Goal: Information Seeking & Learning: Find specific fact

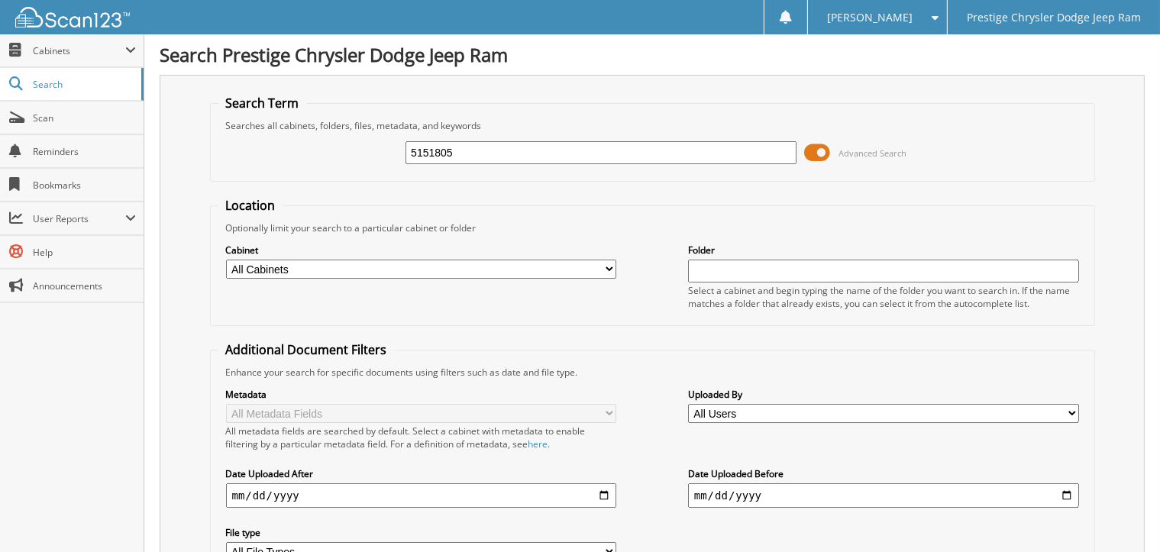
type input "5151805"
click at [65, 53] on span "Cabinets" at bounding box center [79, 50] width 92 height 13
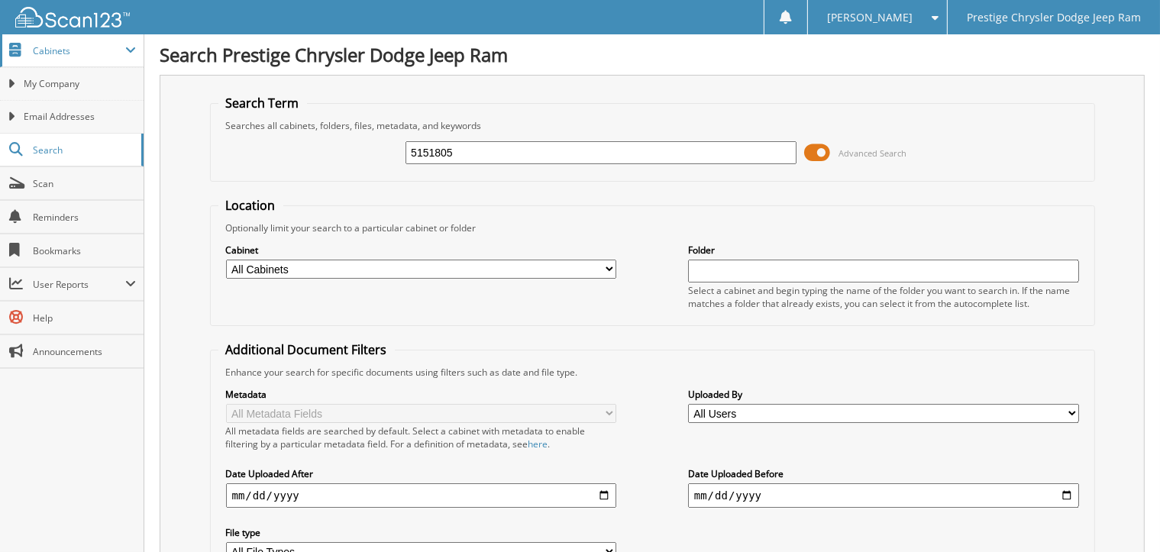
click at [88, 51] on span "Cabinets" at bounding box center [79, 50] width 92 height 13
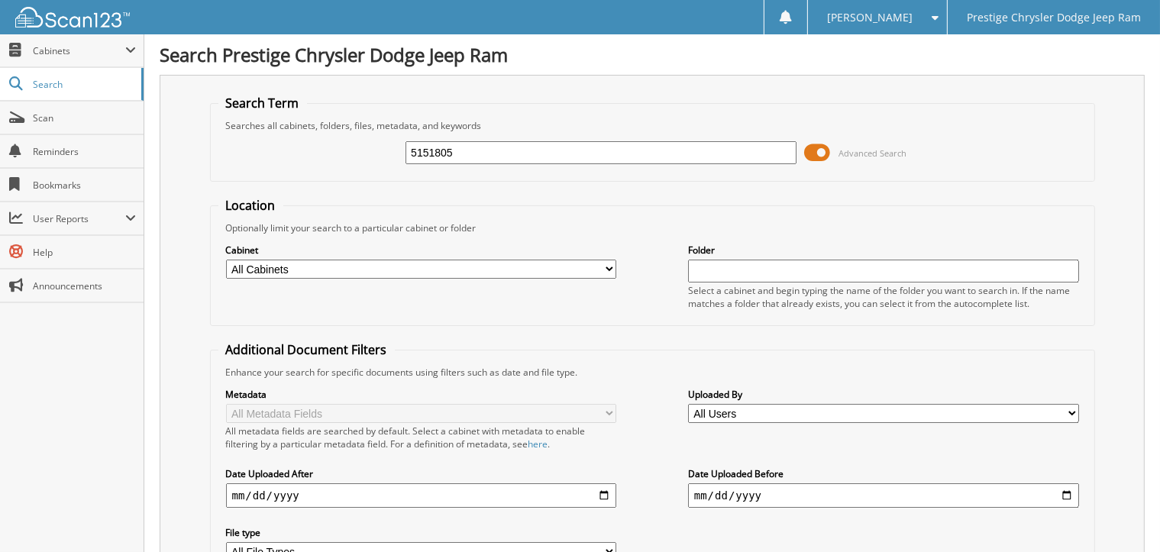
scroll to position [76, 0]
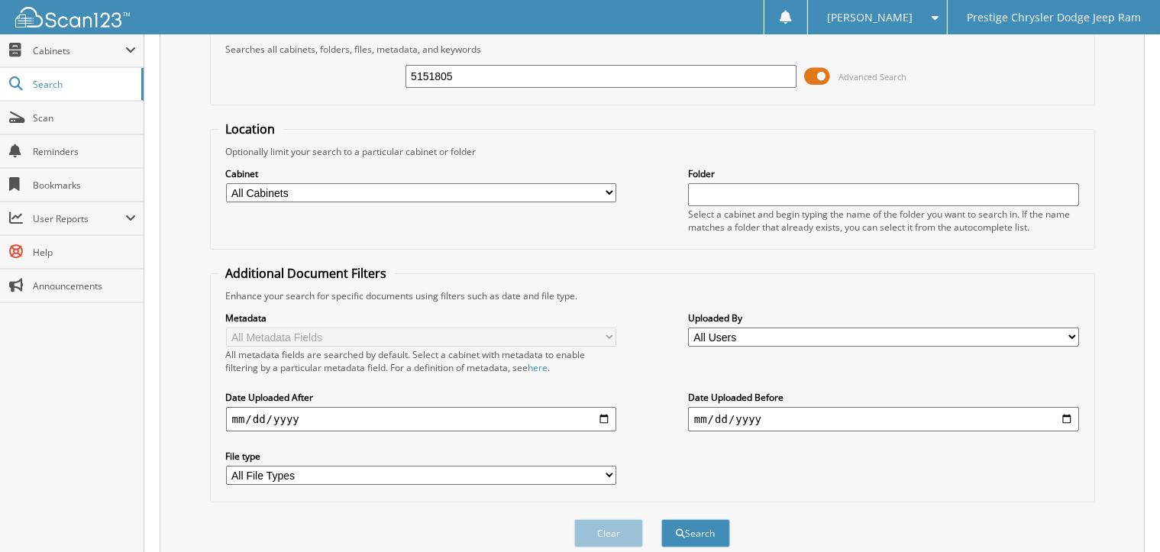
click at [422, 193] on select "All Cabinets PARTS SERVICE RO Needs Filing" at bounding box center [421, 192] width 391 height 19
select select "33987"
click at [226, 183] on select "All Cabinets PARTS SERVICE RO Needs Filing" at bounding box center [421, 192] width 391 height 19
click at [679, 529] on button "Search" at bounding box center [695, 533] width 69 height 28
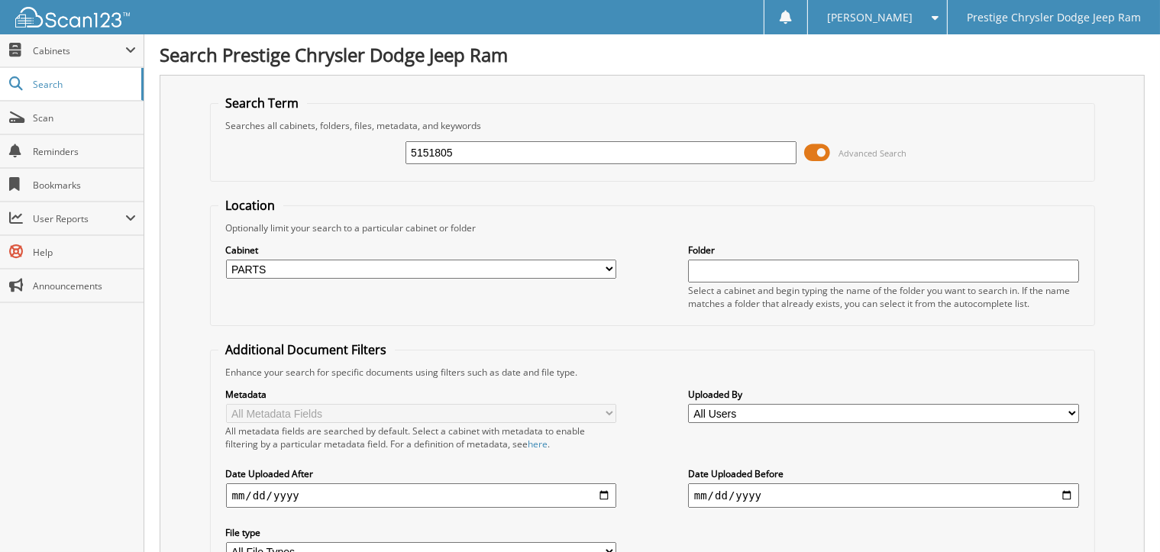
drag, startPoint x: 458, startPoint y: 154, endPoint x: 400, endPoint y: 154, distance: 58.0
click at [400, 154] on div "5151805 Advanced Search" at bounding box center [652, 152] width 868 height 41
click at [660, 328] on div "Location Optionally limit your search to a particular cabinet or folder Cabinet…" at bounding box center [652, 388] width 885 height 382
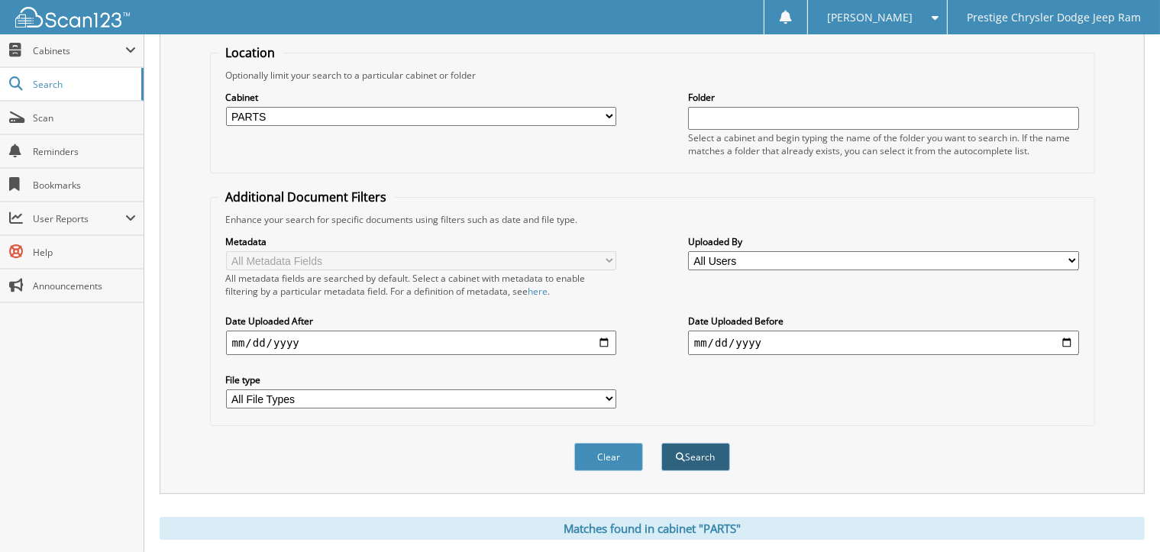
click at [678, 453] on span "submit" at bounding box center [681, 457] width 9 height 9
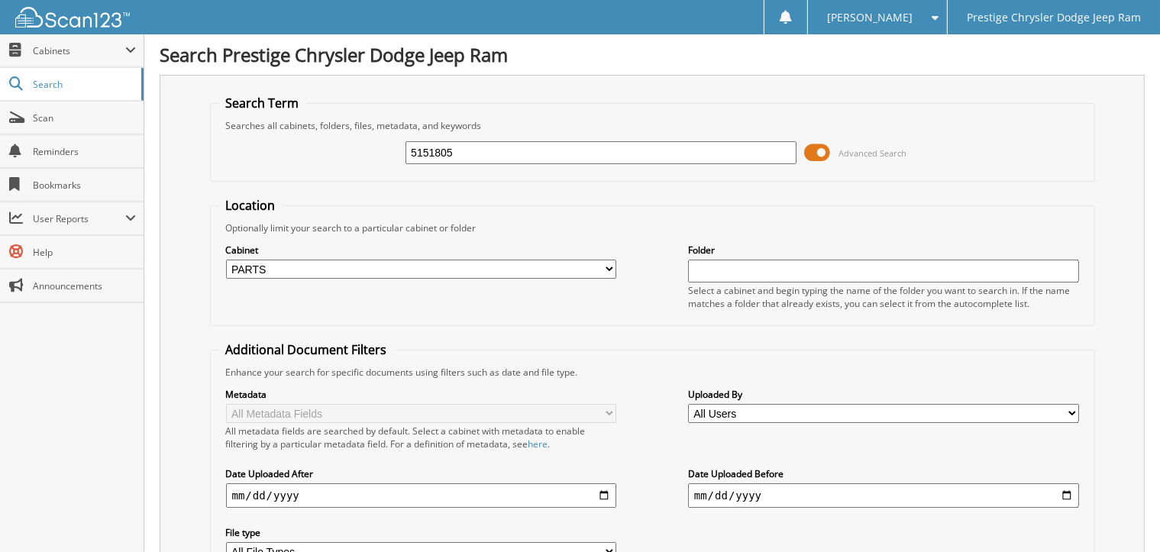
drag, startPoint x: 455, startPoint y: 150, endPoint x: 389, endPoint y: 154, distance: 65.8
click at [394, 154] on div "5151805 Advanced Search" at bounding box center [652, 152] width 868 height 41
type input "7203404292"
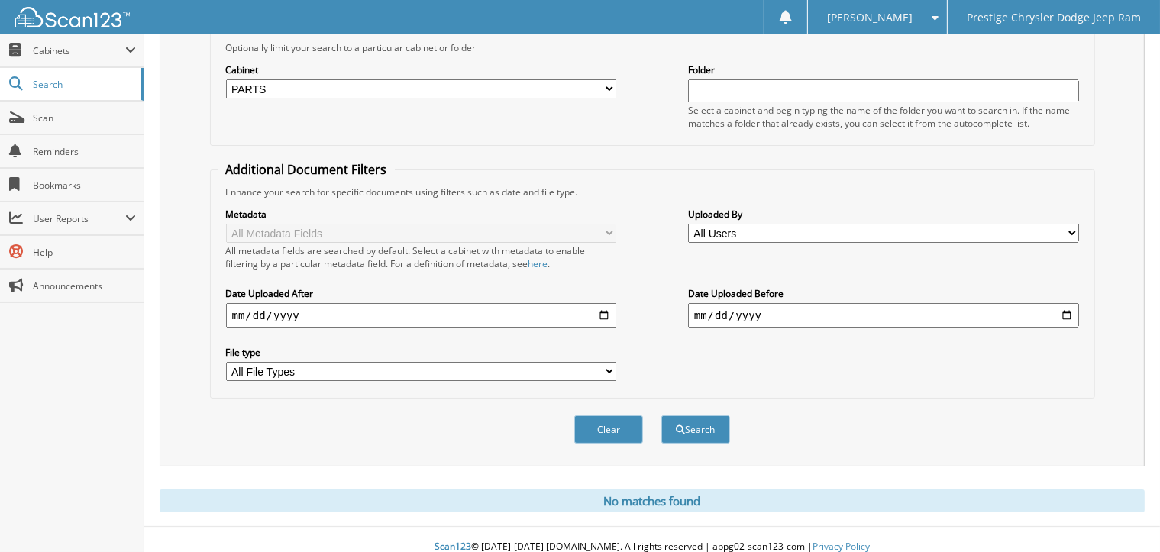
scroll to position [104, 0]
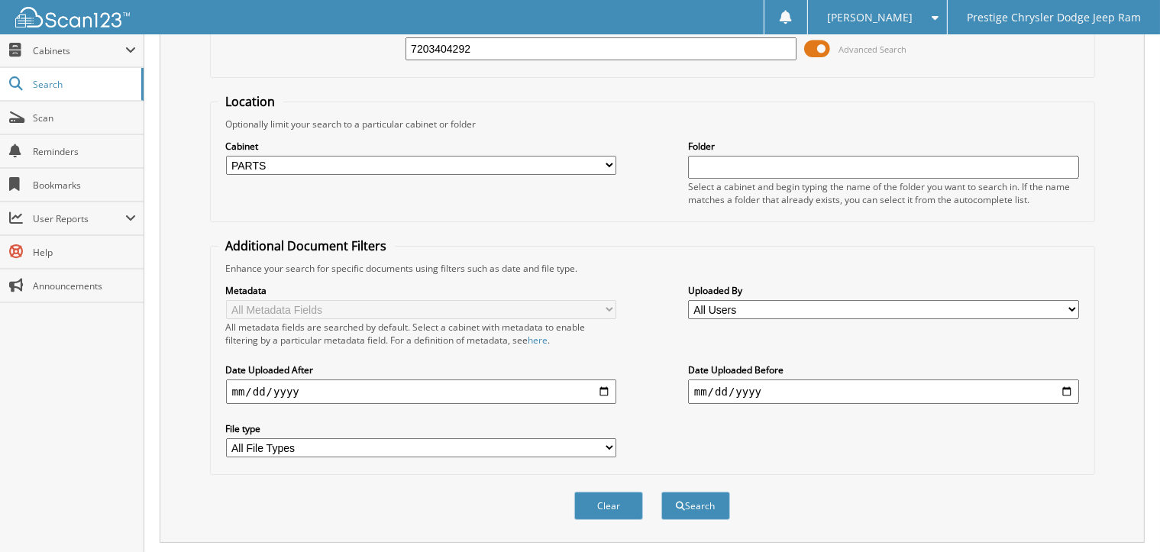
click at [602, 383] on input "date" at bounding box center [421, 392] width 391 height 24
type input "[DATE]"
click at [1069, 380] on input "date" at bounding box center [883, 392] width 391 height 24
type input "[DATE]"
click at [698, 493] on button "Search" at bounding box center [695, 506] width 69 height 28
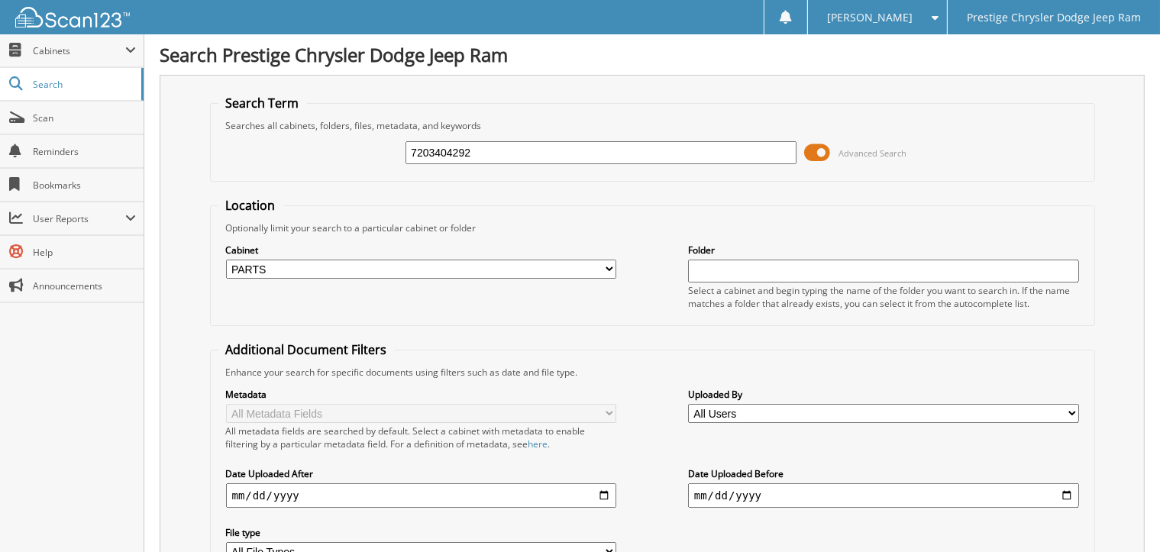
drag, startPoint x: 490, startPoint y: 151, endPoint x: 310, endPoint y: 162, distance: 180.5
click at [310, 162] on div "7203404292 Advanced Search" at bounding box center [652, 152] width 868 height 41
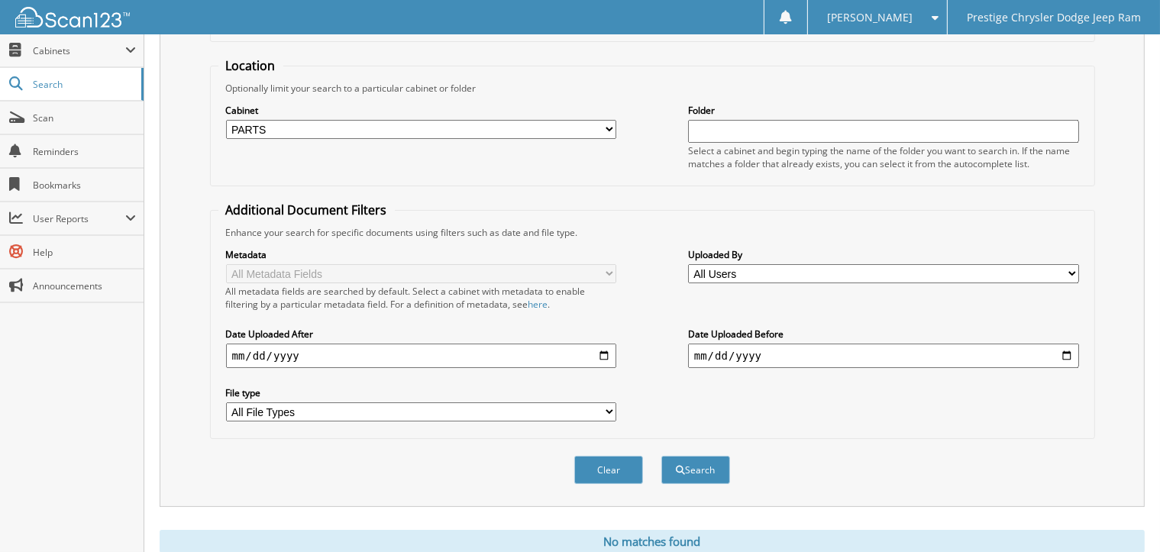
scroll to position [180, 0]
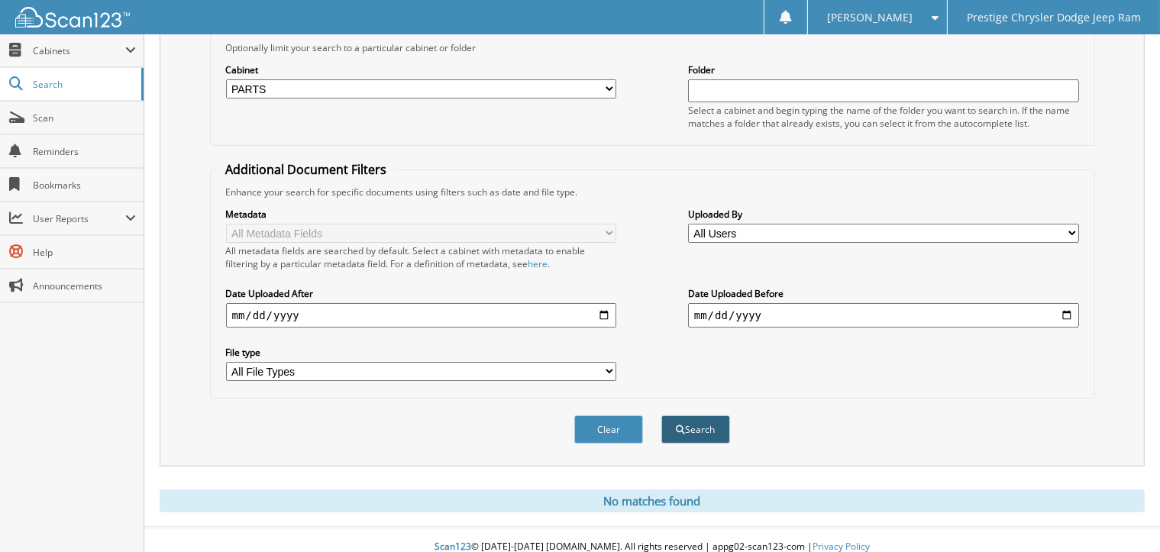
click at [677, 425] on span "submit" at bounding box center [681, 429] width 9 height 9
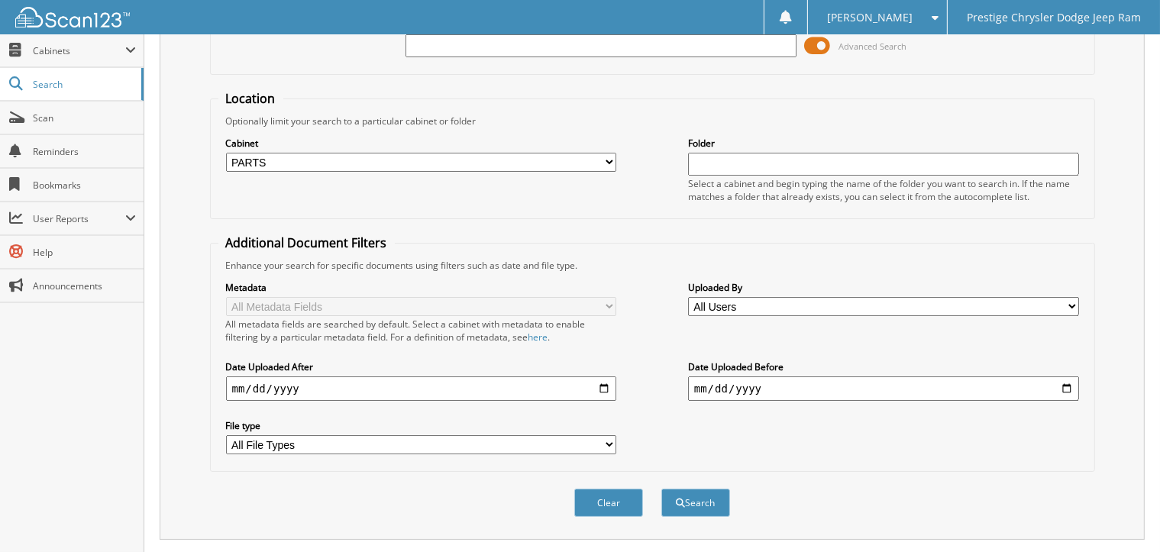
scroll to position [0, 0]
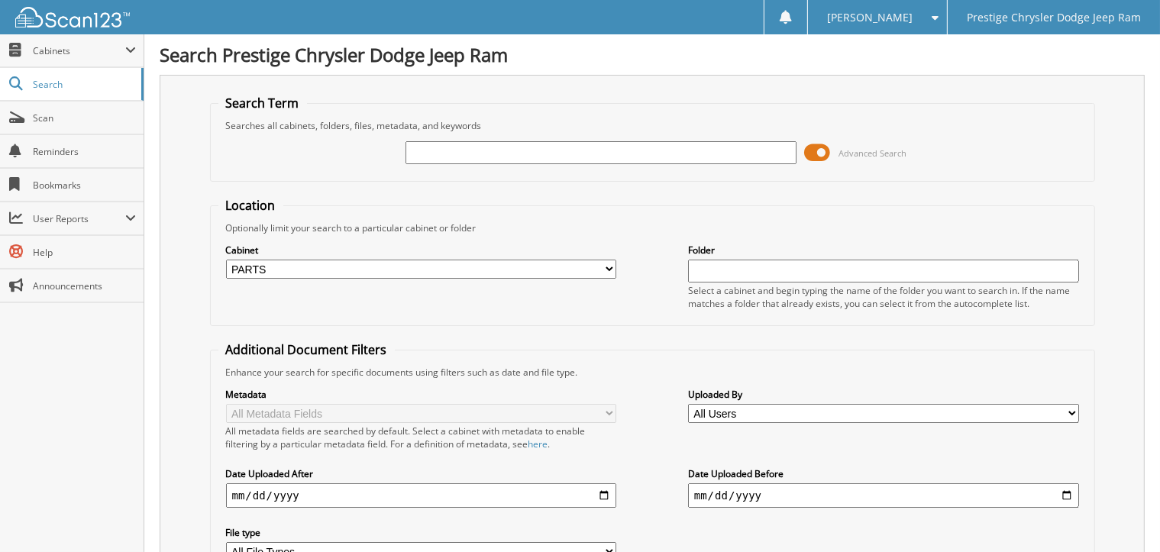
click at [825, 148] on span at bounding box center [817, 152] width 26 height 23
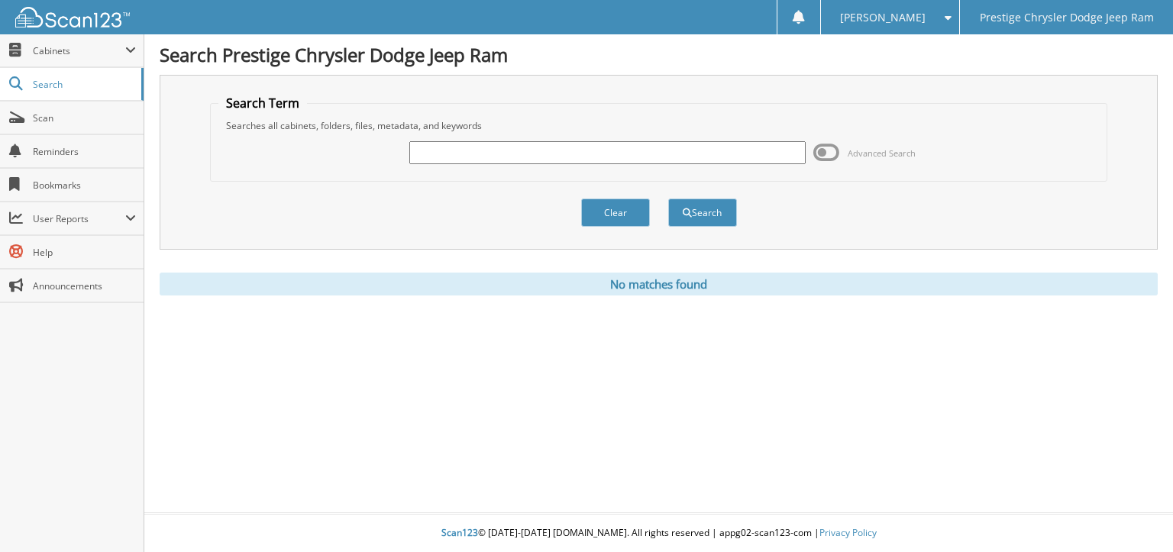
click at [819, 150] on span at bounding box center [826, 152] width 26 height 23
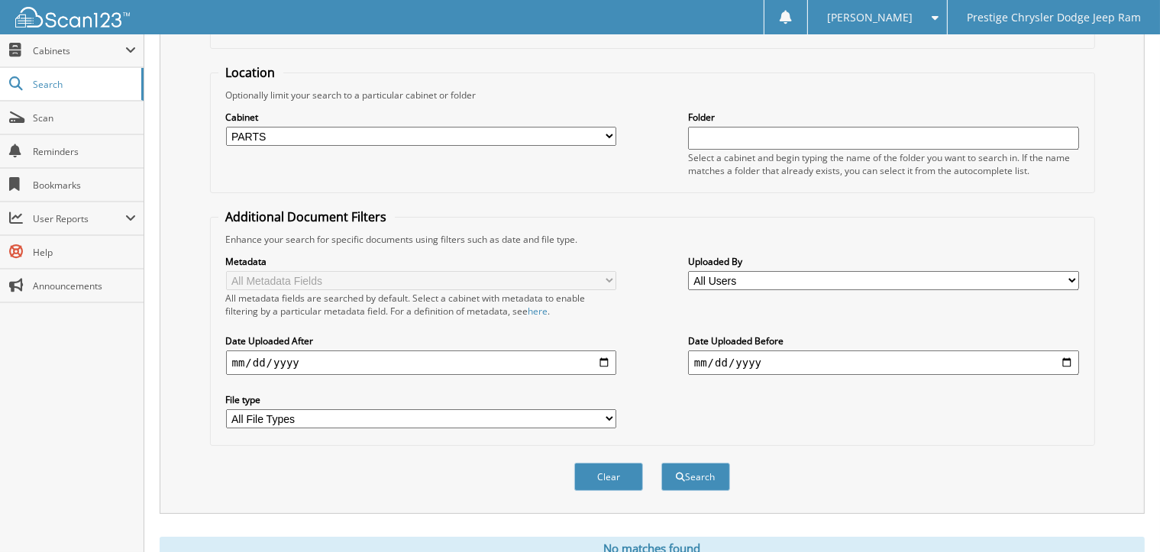
scroll to position [153, 0]
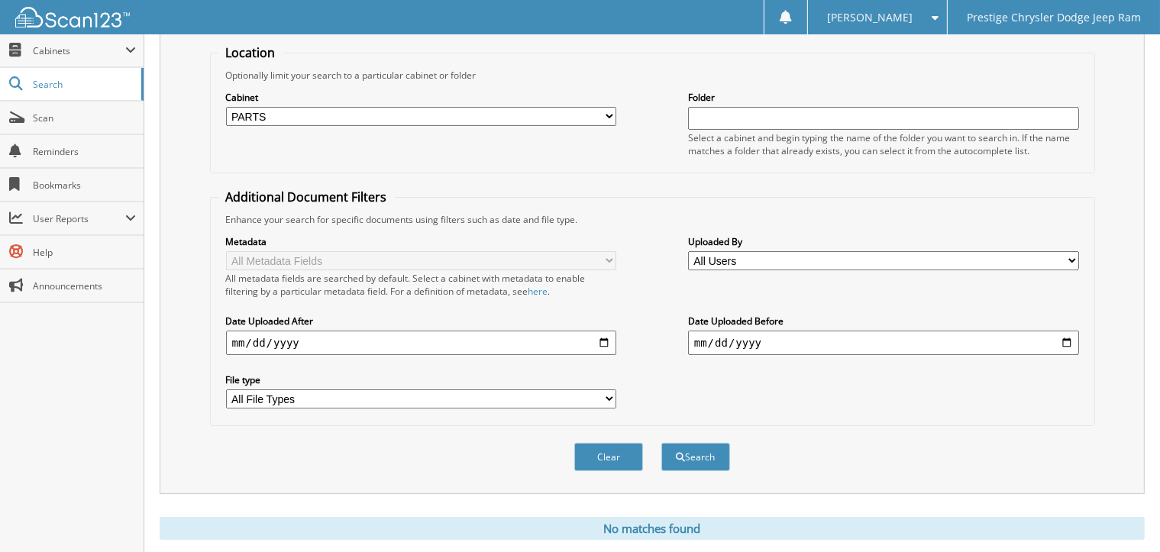
click at [604, 334] on input "[DATE]" at bounding box center [421, 343] width 391 height 24
click at [1068, 334] on input "[DATE]" at bounding box center [883, 343] width 391 height 24
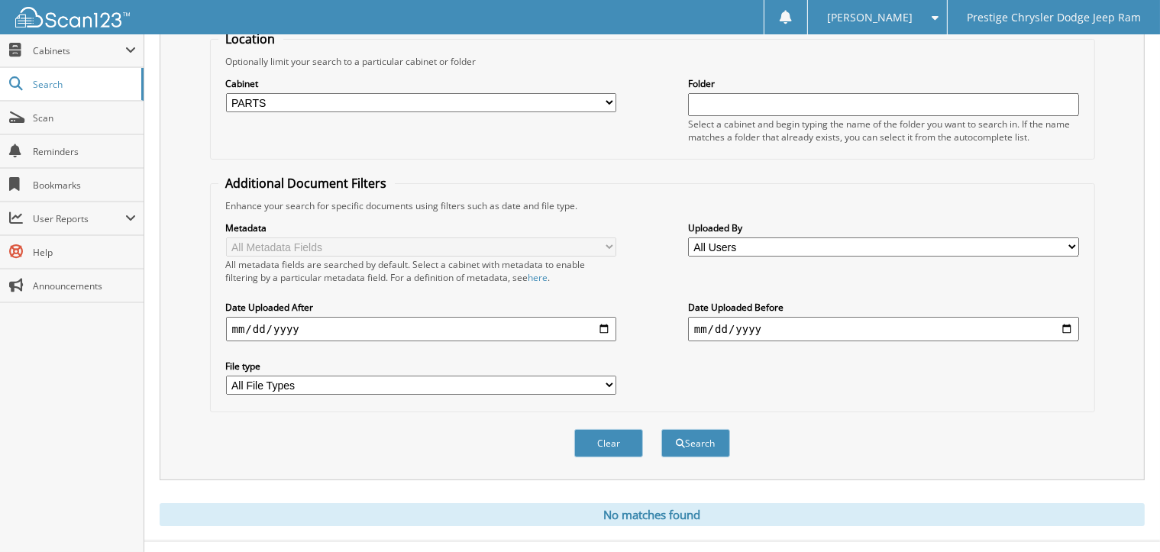
scroll to position [180, 0]
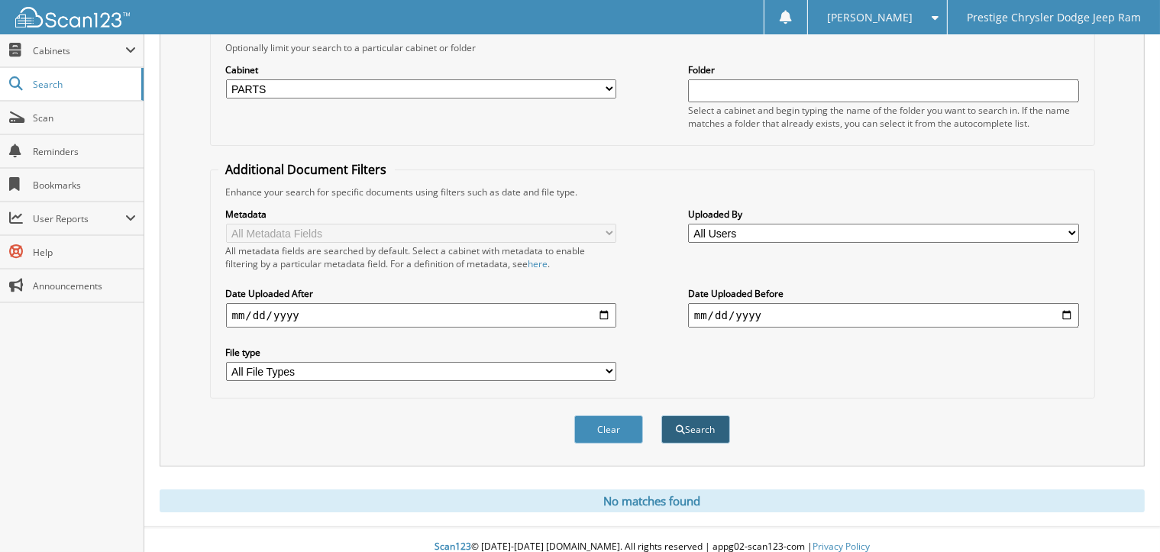
click at [712, 426] on button "Search" at bounding box center [695, 429] width 69 height 28
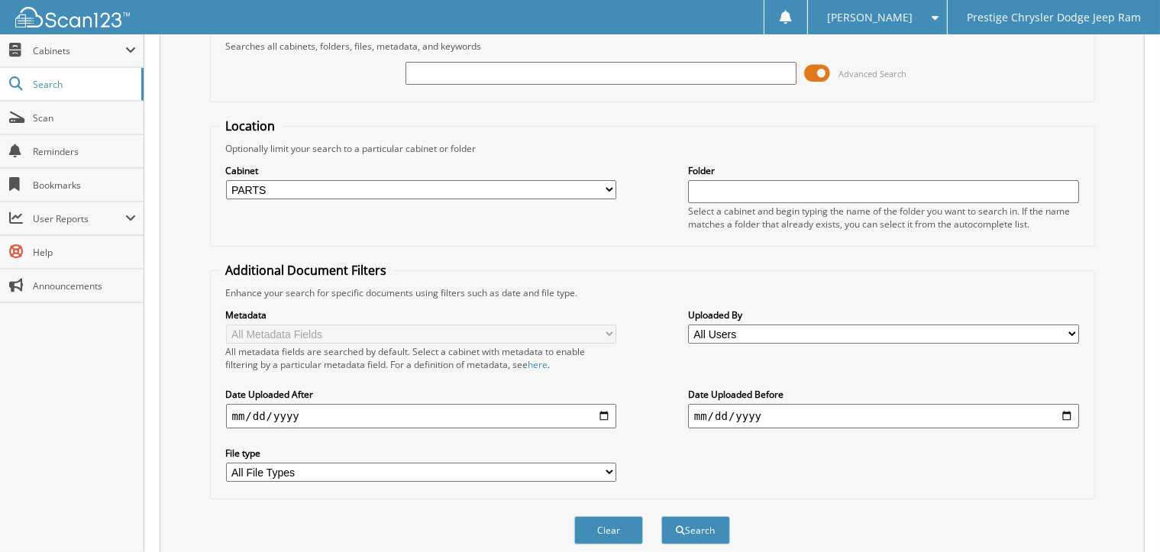
scroll to position [0, 0]
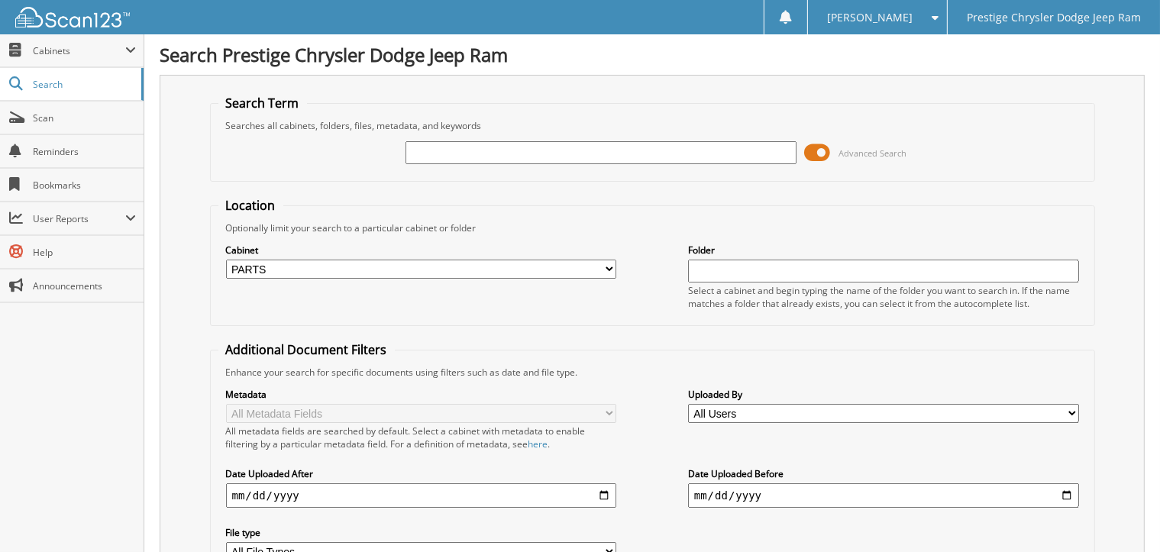
click at [541, 163] on div at bounding box center [600, 153] width 391 height 26
click at [708, 157] on input "text" at bounding box center [600, 152] width 391 height 23
type input "5151805"
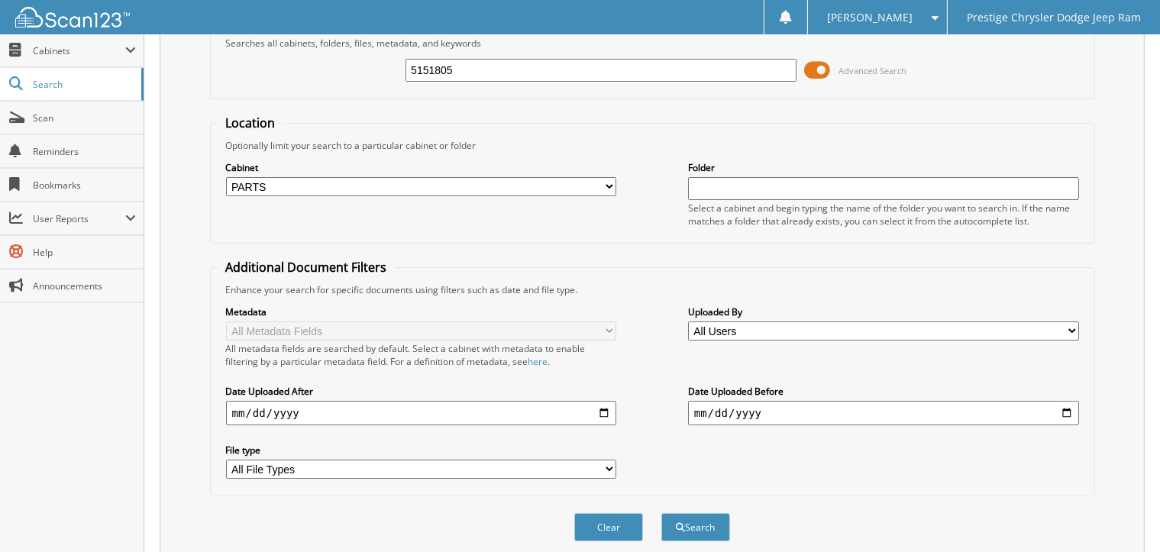
scroll to position [180, 0]
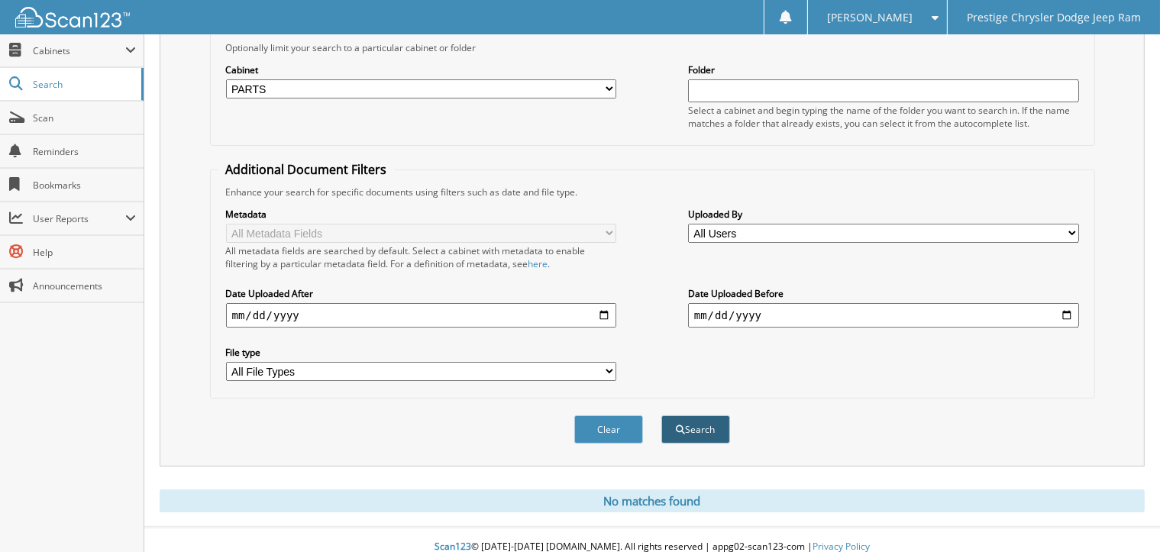
click at [696, 420] on button "Search" at bounding box center [695, 429] width 69 height 28
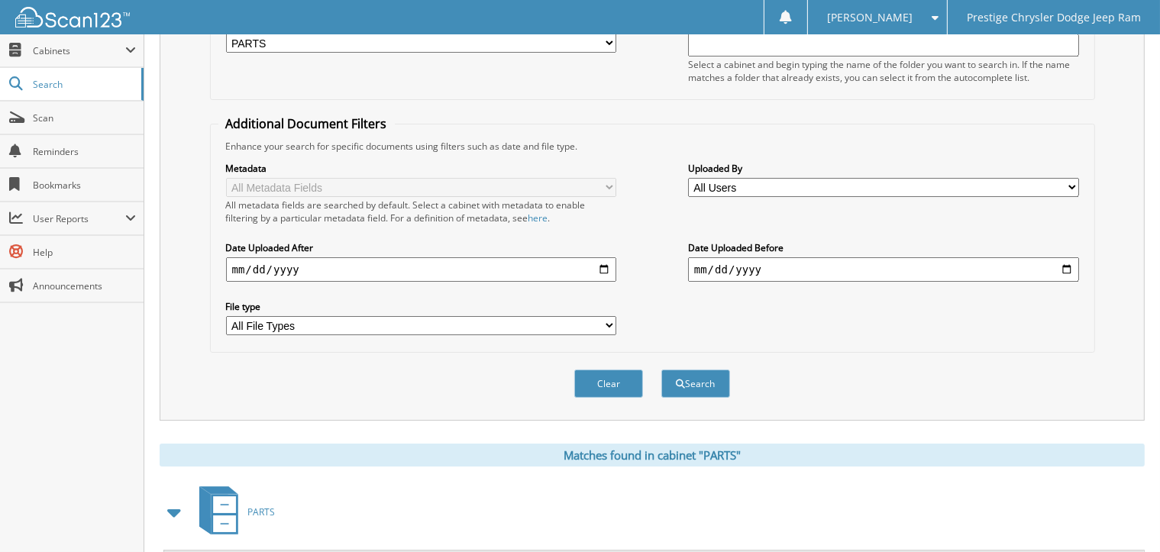
scroll to position [378, 0]
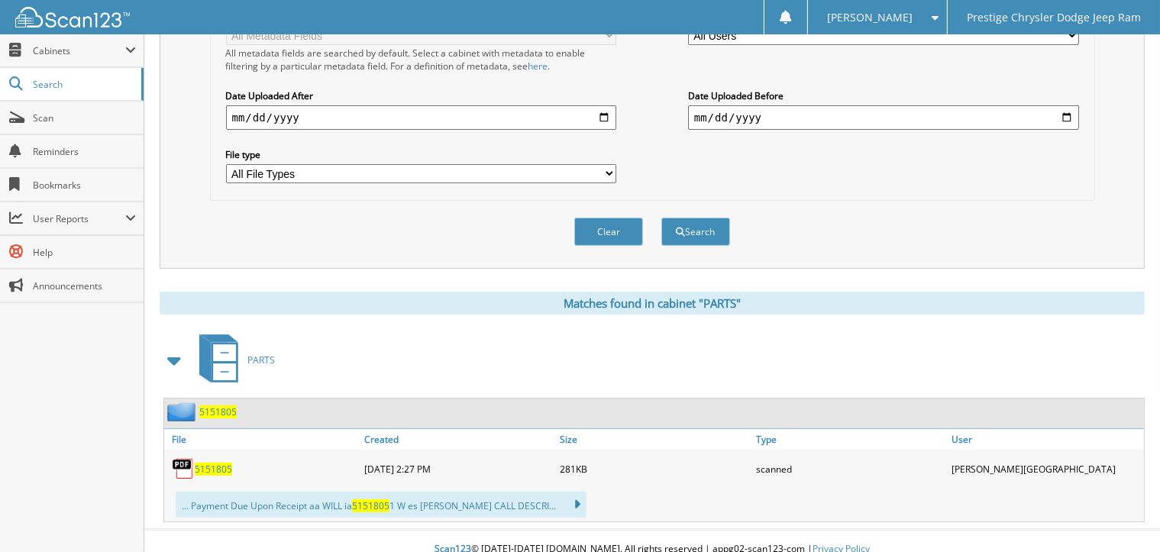
click at [207, 463] on span "5151805" at bounding box center [213, 469] width 37 height 13
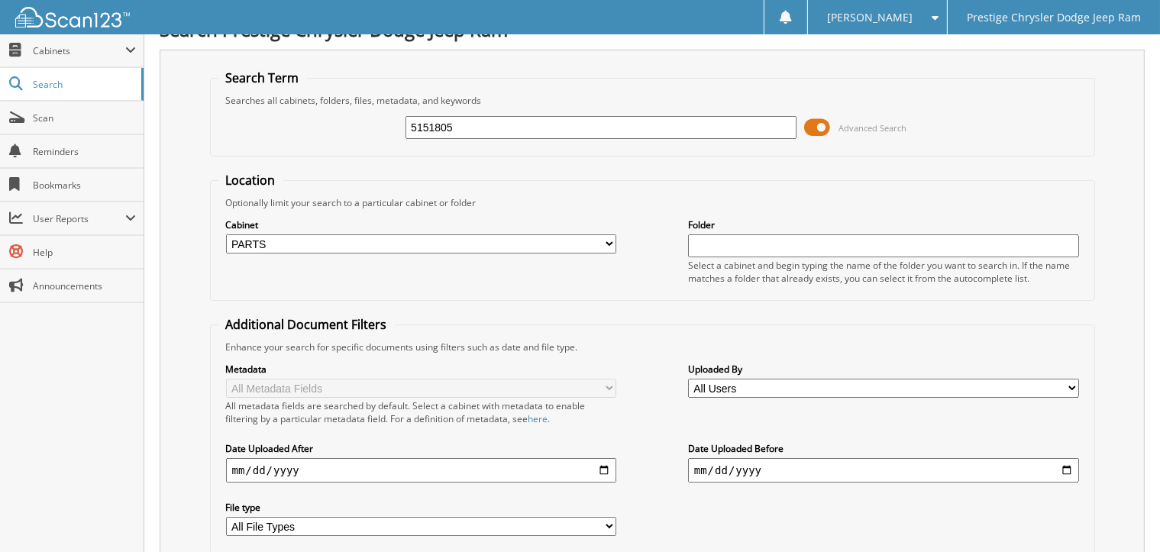
scroll to position [0, 0]
